Goal: Check status: Check status

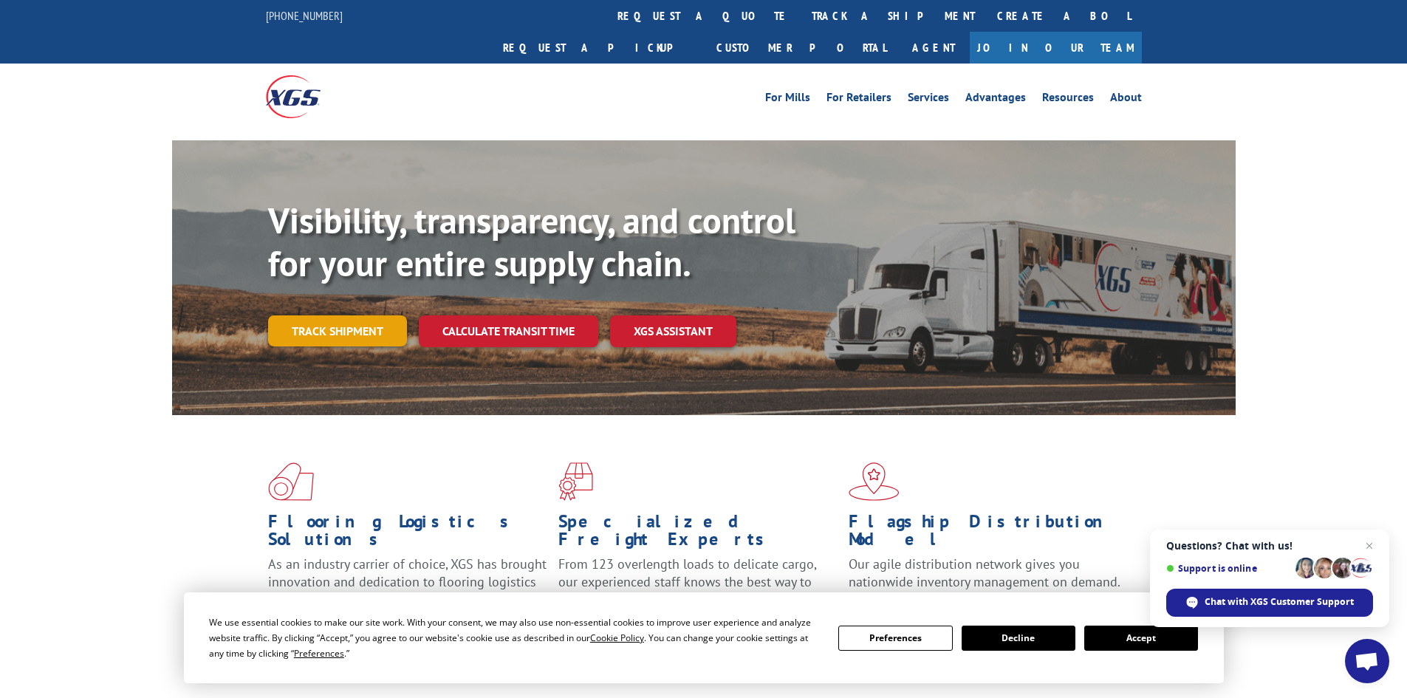
click at [296, 315] on link "Track shipment" at bounding box center [337, 330] width 139 height 31
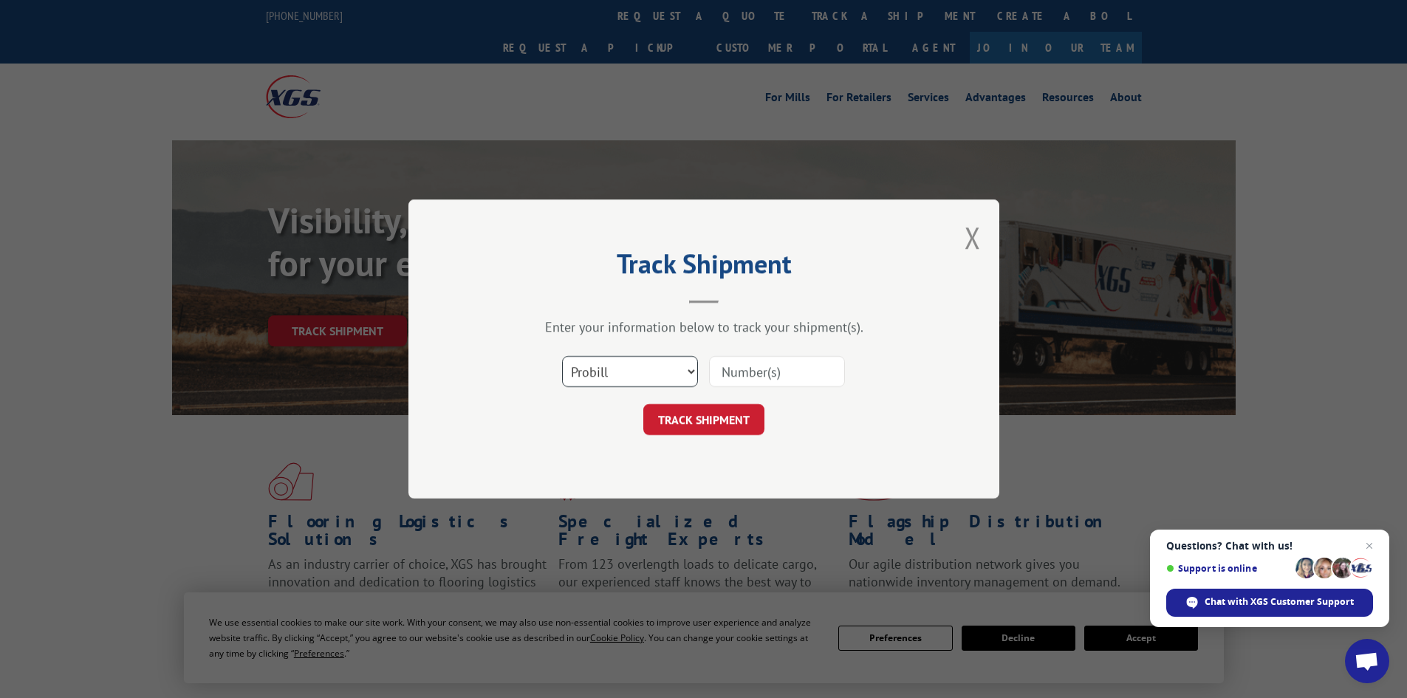
click at [640, 375] on select "Select category... Probill BOL PO" at bounding box center [630, 371] width 136 height 31
select select "bol"
click at [562, 356] on select "Select category... Probill BOL PO" at bounding box center [630, 371] width 136 height 31
click at [721, 379] on input at bounding box center [777, 371] width 136 height 31
paste input "6027255"
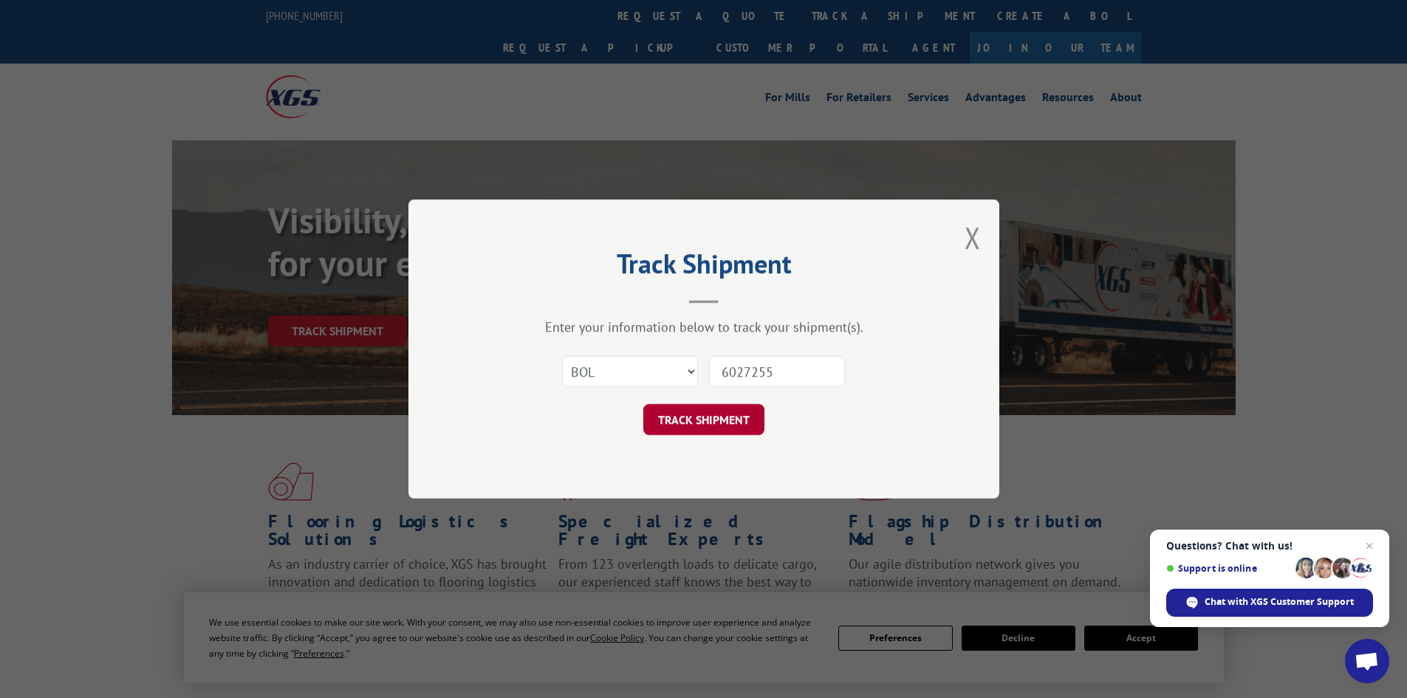
type input "6027255"
click at [718, 420] on button "TRACK SHIPMENT" at bounding box center [703, 419] width 121 height 31
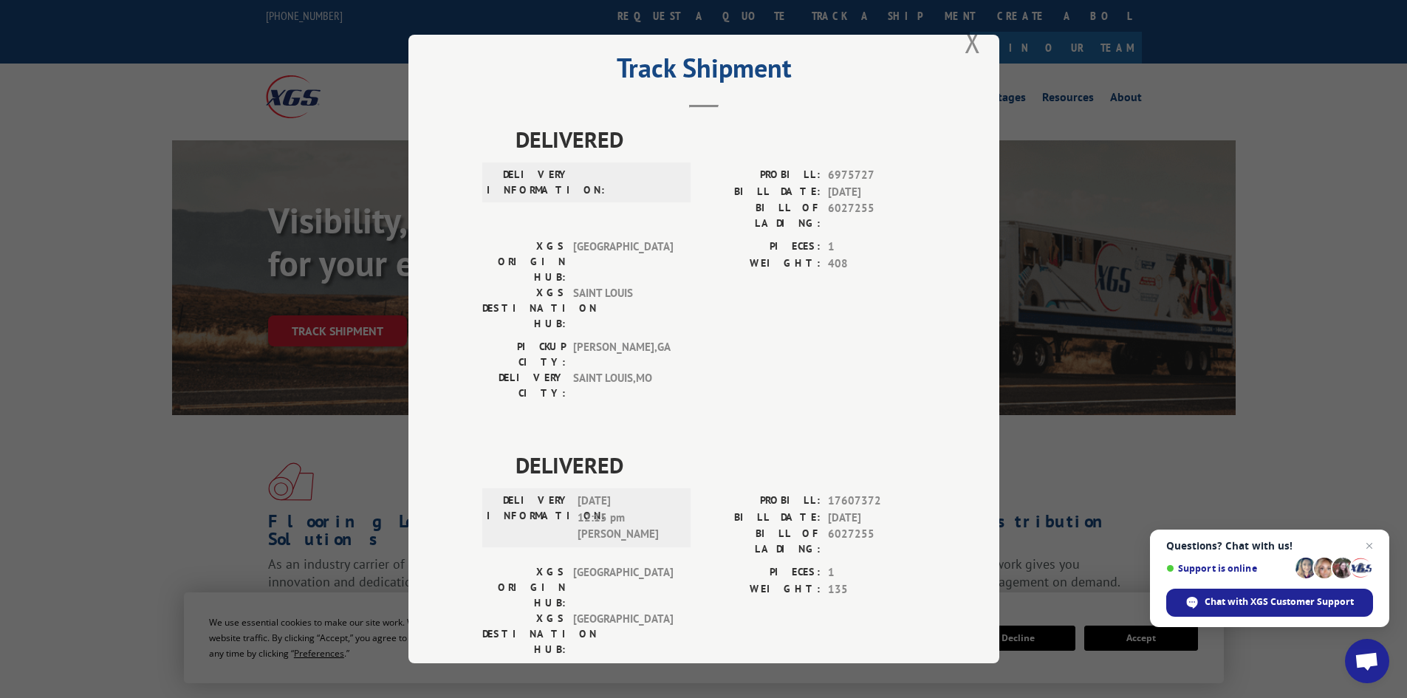
scroll to position [33, 0]
